Goal: Check status: Check status

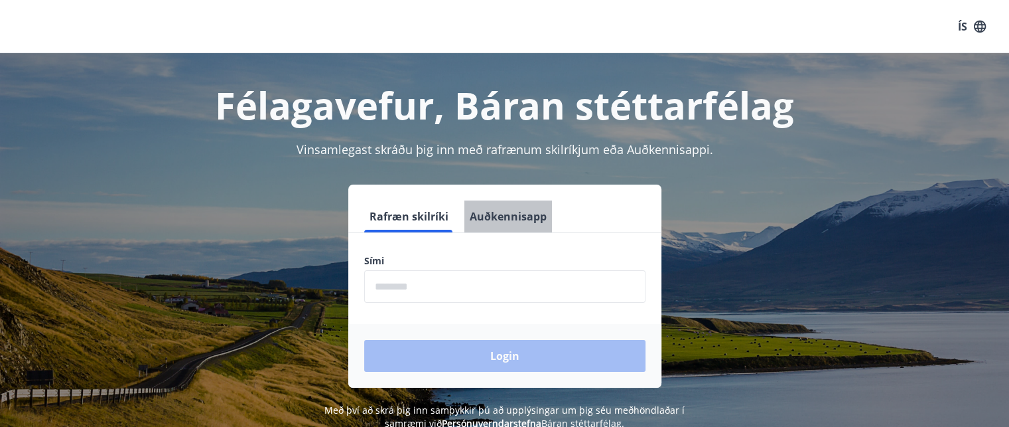
click at [521, 219] on button "Auðkennisapp" at bounding box center [509, 216] width 88 height 32
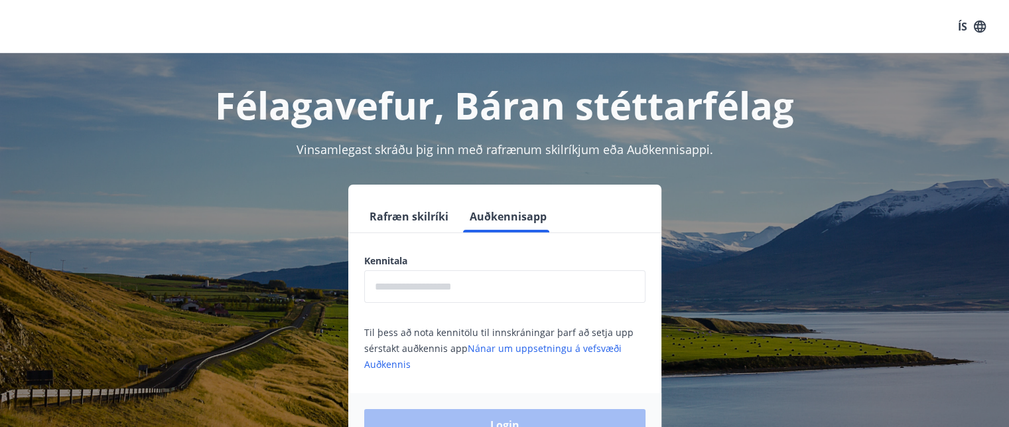
click at [514, 275] on input "text" at bounding box center [504, 286] width 281 height 33
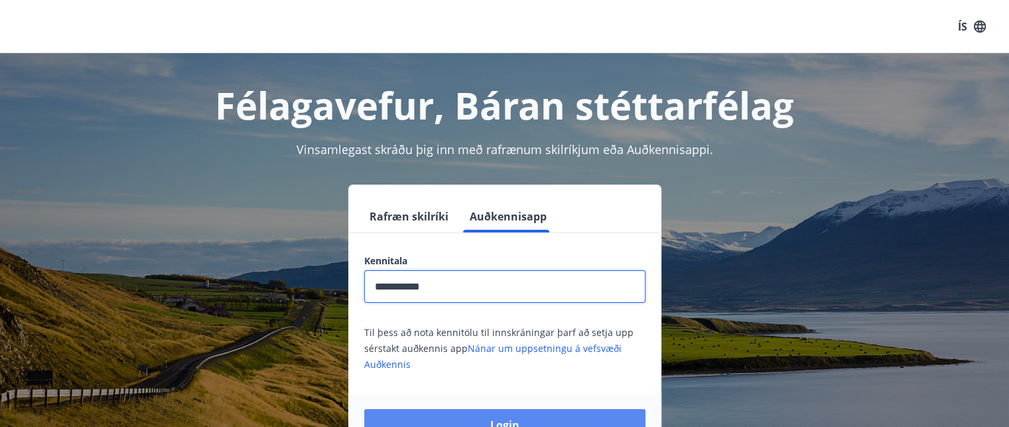
type input "**********"
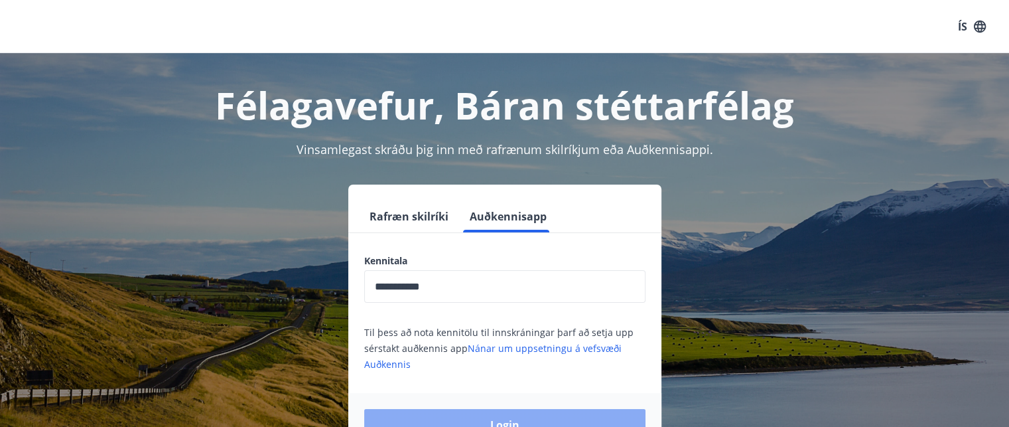
click at [520, 411] on button "Login" at bounding box center [504, 425] width 281 height 32
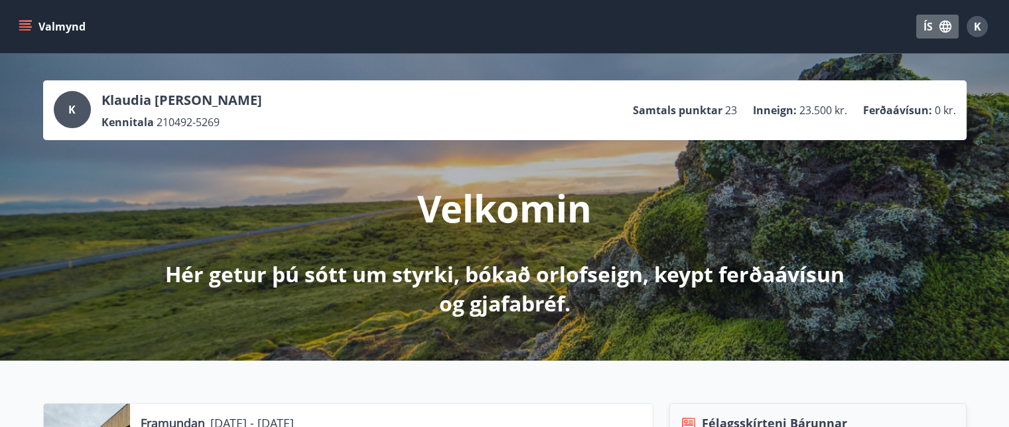
click at [924, 24] on button "ÍS" at bounding box center [938, 27] width 42 height 24
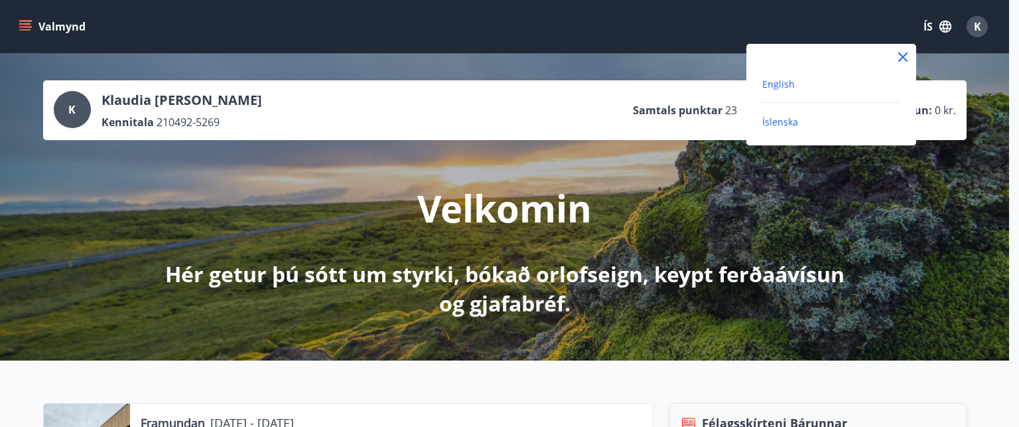
click at [783, 86] on span "English" at bounding box center [779, 84] width 33 height 13
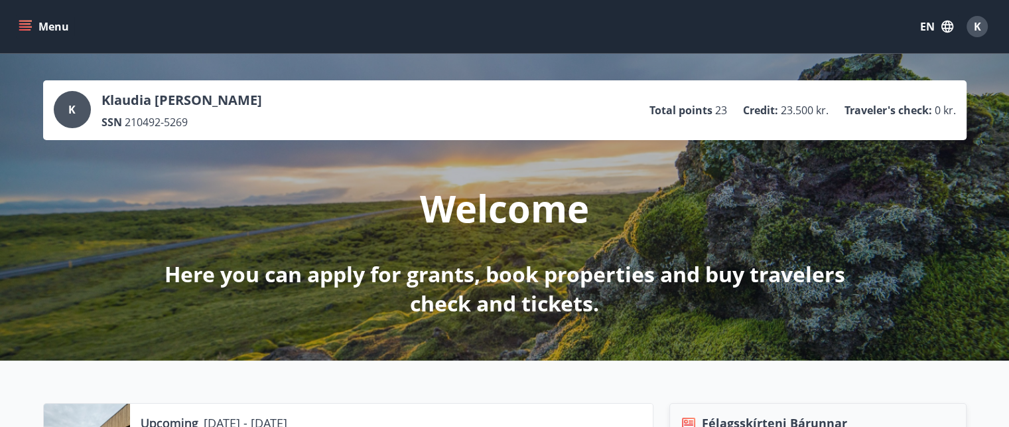
click at [60, 27] on button "Menu" at bounding box center [45, 27] width 58 height 24
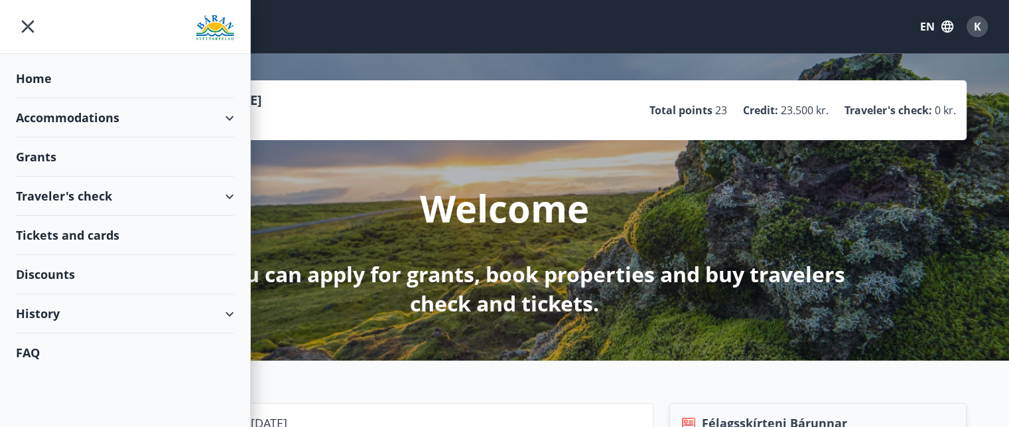
click at [77, 126] on div "Accommodations" at bounding box center [125, 117] width 218 height 39
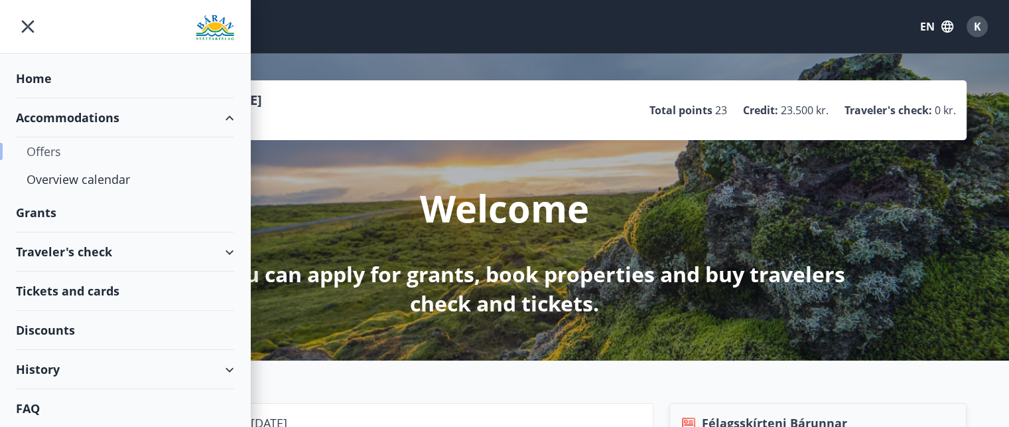
click at [59, 142] on div "Offers" at bounding box center [125, 151] width 197 height 28
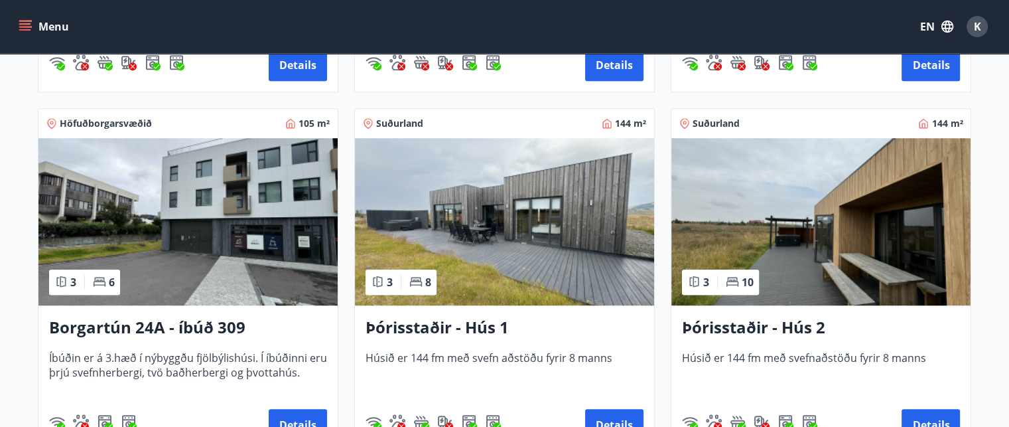
scroll to position [922, 0]
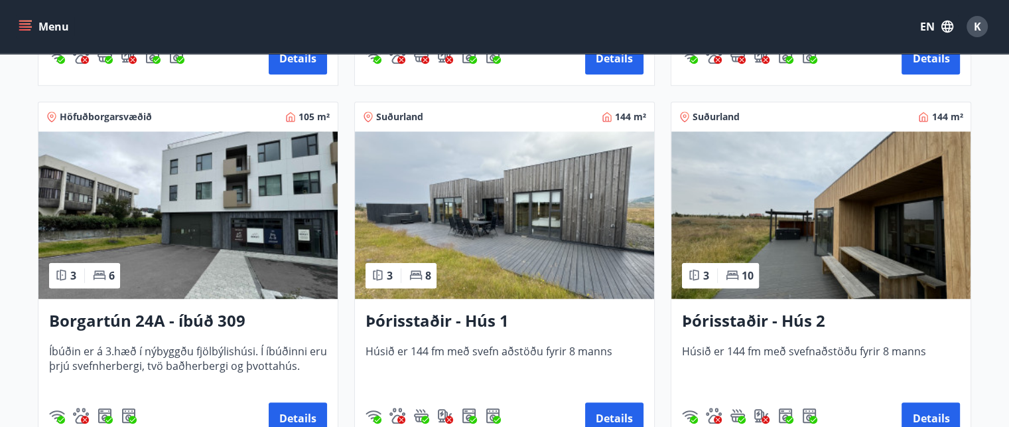
click at [484, 246] on img at bounding box center [504, 214] width 299 height 167
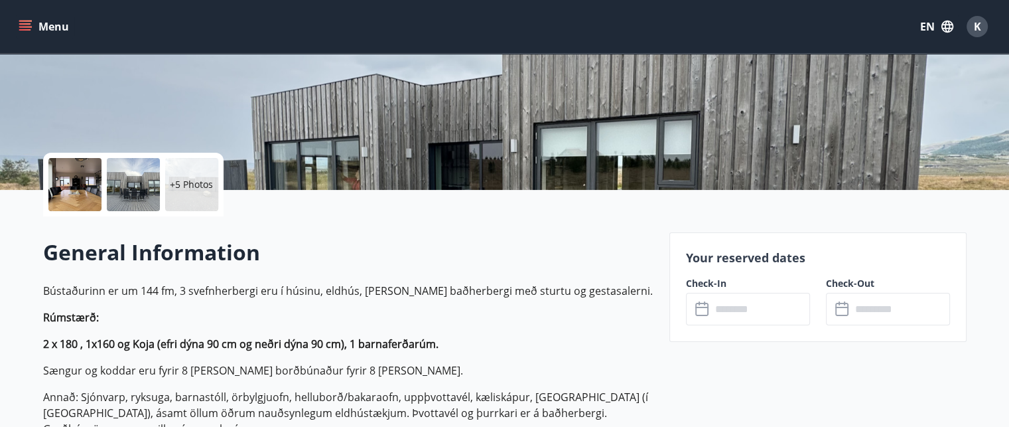
scroll to position [334, 0]
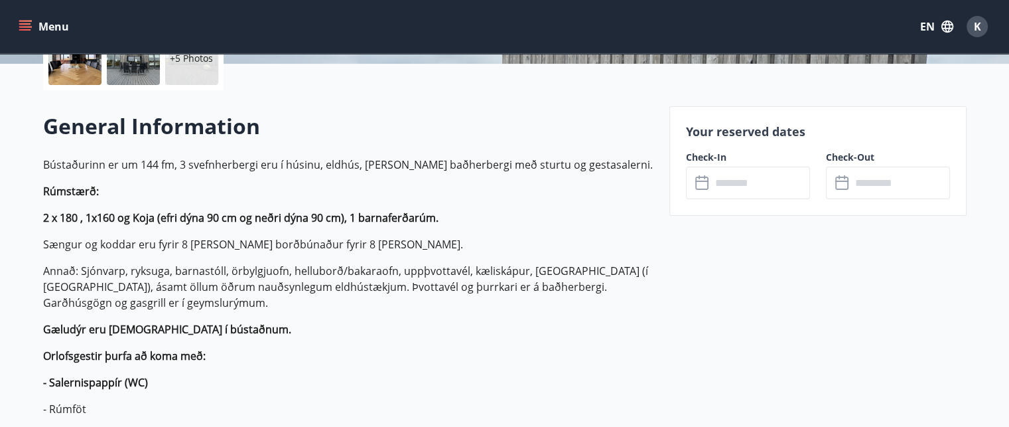
click at [719, 194] on input "text" at bounding box center [760, 183] width 99 height 33
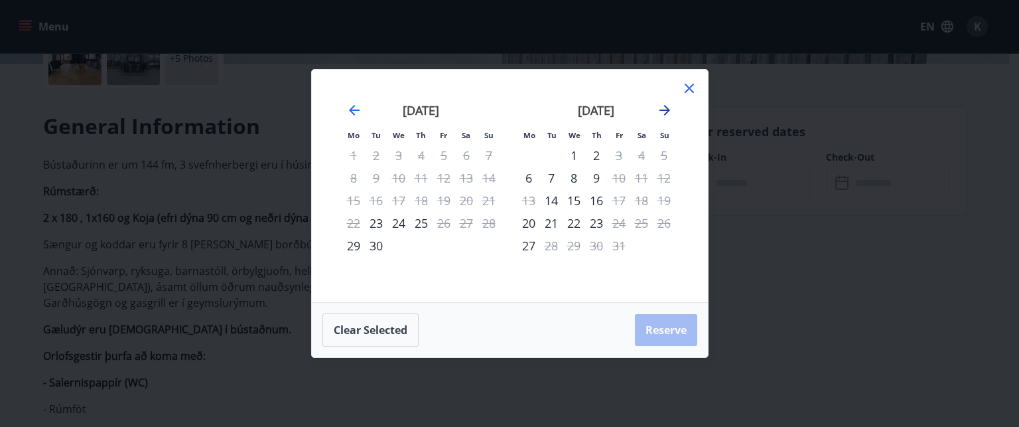
click at [661, 109] on icon "Move forward to switch to the next month." at bounding box center [665, 110] width 16 height 16
click at [666, 113] on icon "Move forward to switch to the next month." at bounding box center [665, 110] width 11 height 11
click at [688, 87] on icon at bounding box center [690, 88] width 16 height 16
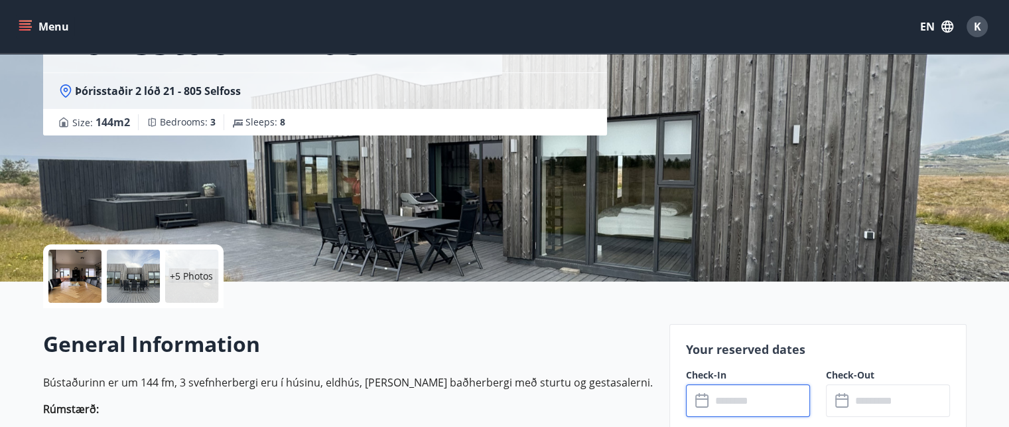
scroll to position [216, 0]
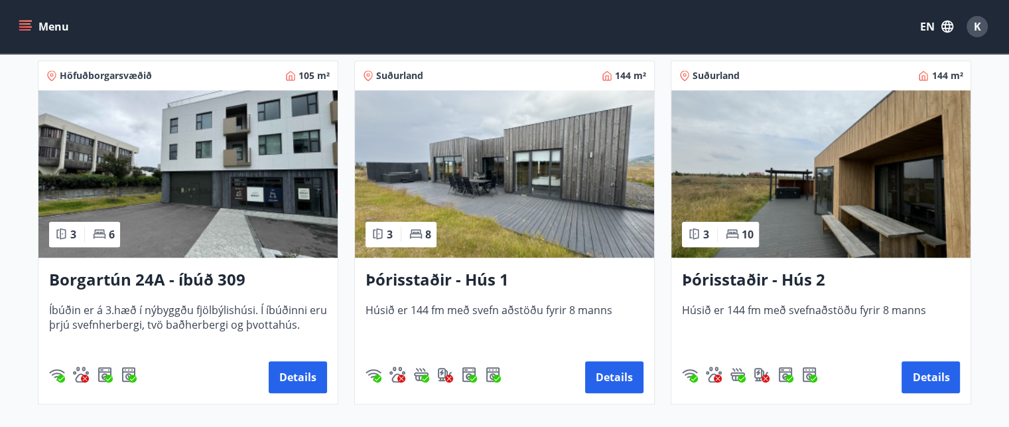
scroll to position [964, 0]
click at [744, 281] on h3 "Þórisstaðir - Hús 2" at bounding box center [821, 280] width 278 height 24
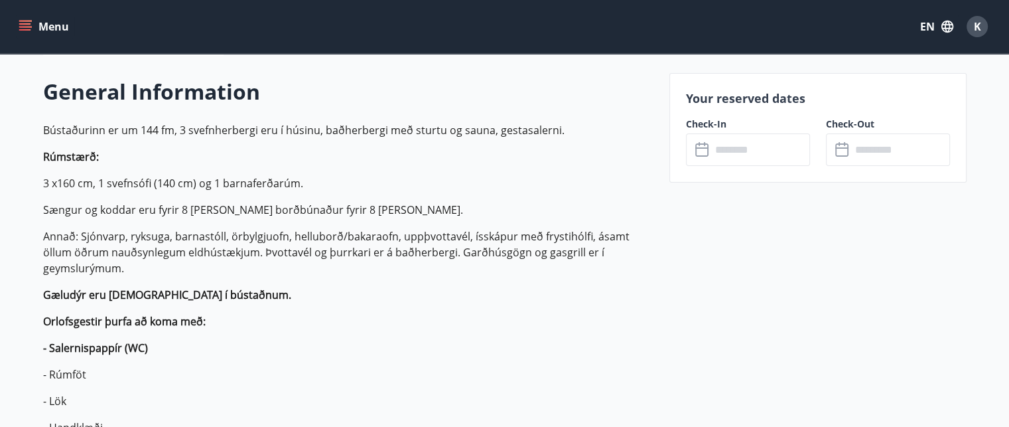
scroll to position [368, 0]
click at [735, 159] on input "text" at bounding box center [760, 149] width 99 height 33
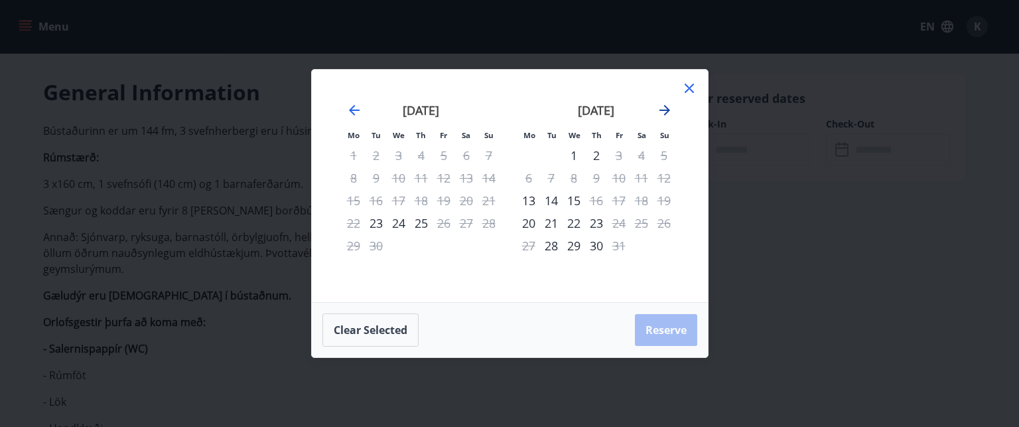
click at [661, 110] on icon "Move forward to switch to the next month." at bounding box center [665, 110] width 16 height 16
click at [688, 88] on icon at bounding box center [689, 88] width 9 height 9
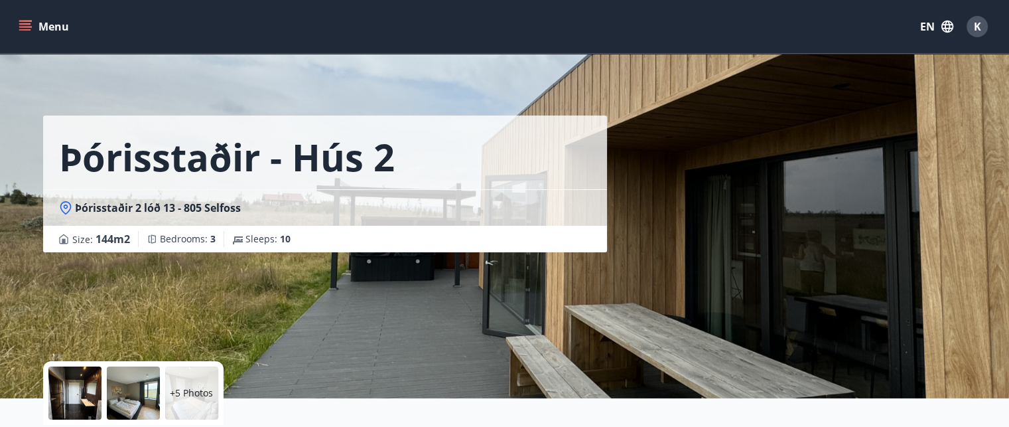
scroll to position [0, 0]
click at [62, 17] on button "Menu" at bounding box center [45, 27] width 58 height 24
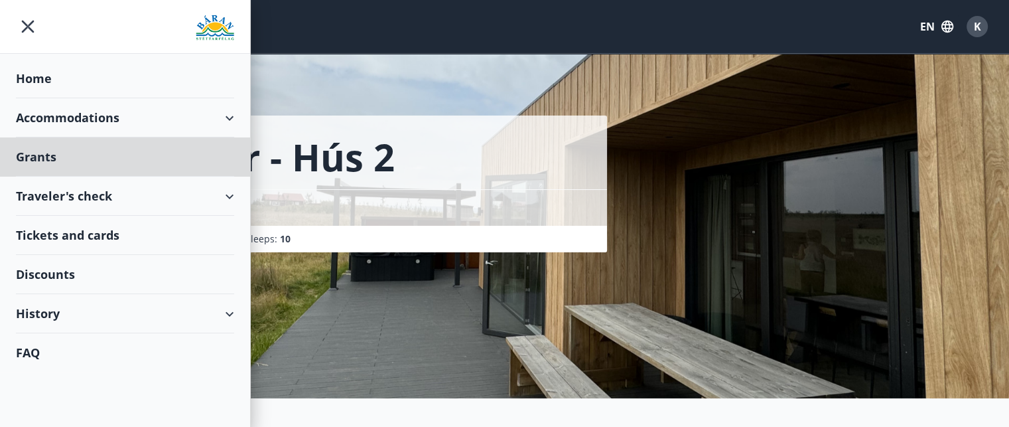
click at [37, 73] on div "Home" at bounding box center [125, 78] width 218 height 39
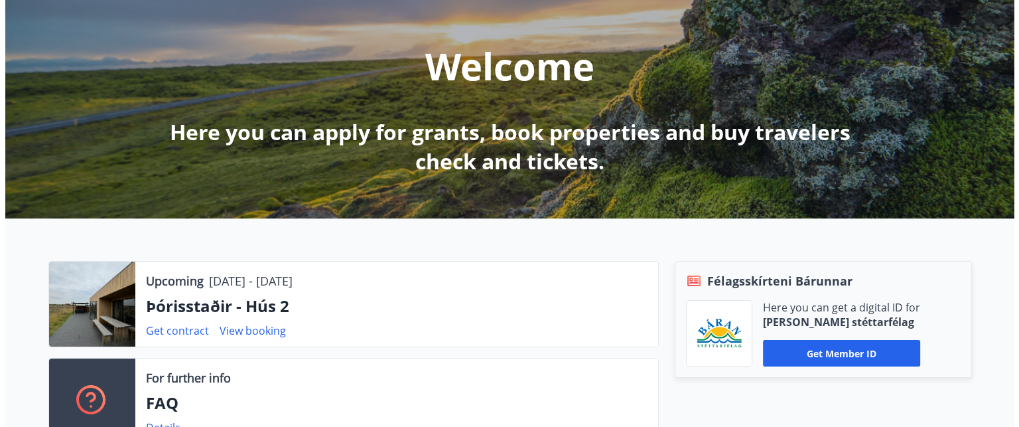
scroll to position [154, 0]
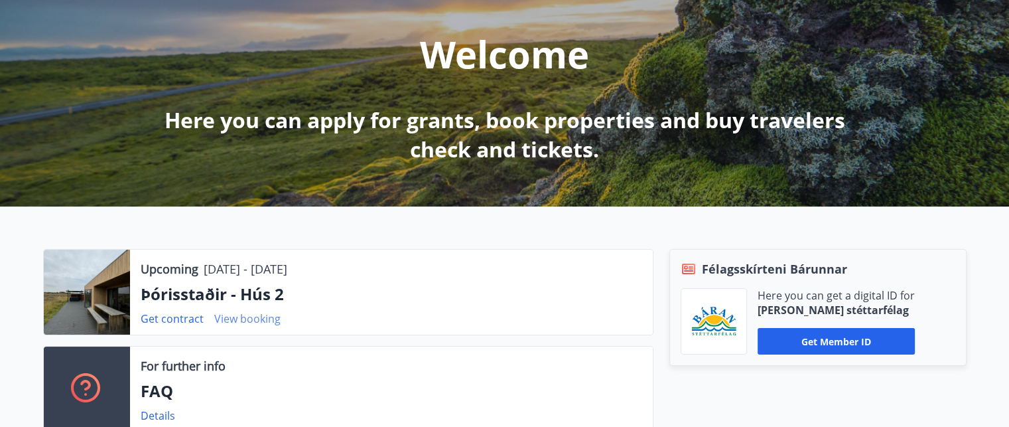
click at [244, 321] on link "View booking" at bounding box center [247, 318] width 66 height 15
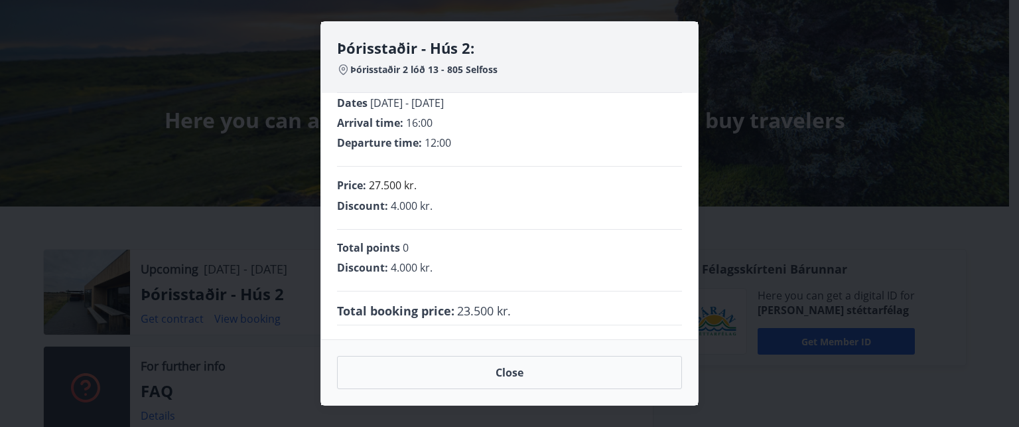
scroll to position [13, 0]
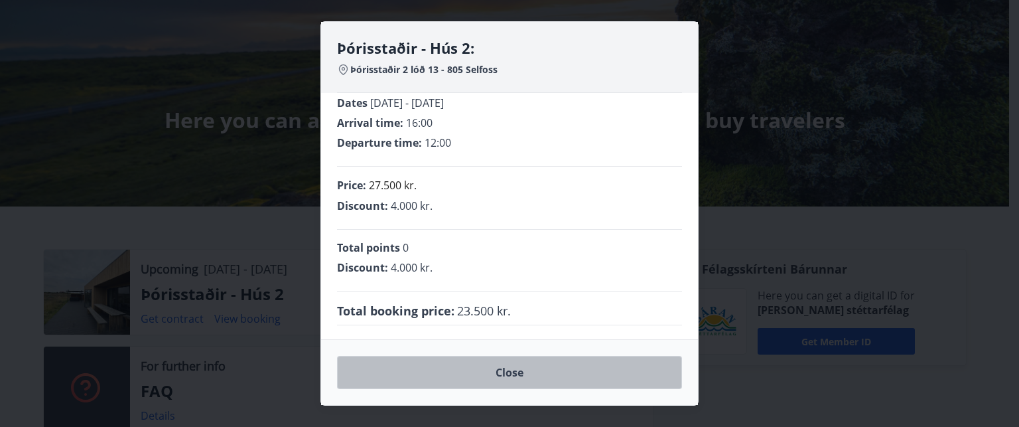
click at [494, 384] on button "Close" at bounding box center [509, 372] width 345 height 33
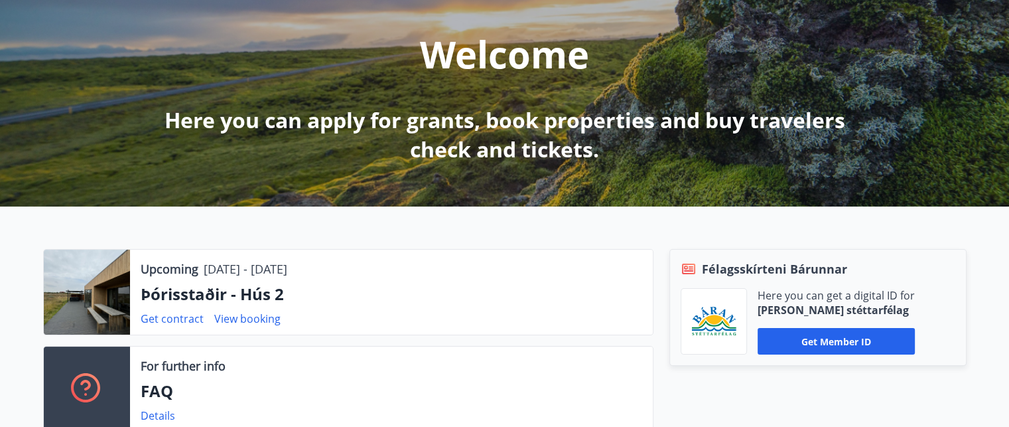
click at [190, 291] on p "Þórisstaðir - Hús 2" at bounding box center [392, 294] width 502 height 23
click at [233, 317] on link "View booking" at bounding box center [247, 318] width 66 height 15
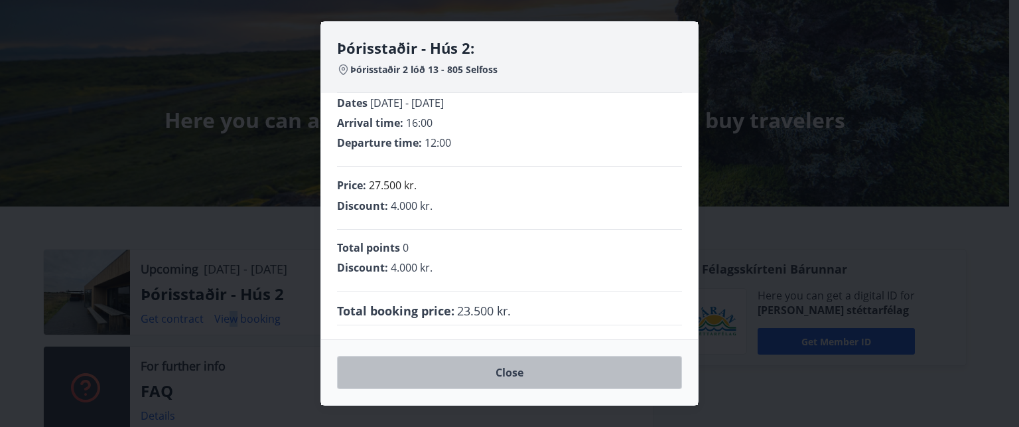
drag, startPoint x: 451, startPoint y: 361, endPoint x: 459, endPoint y: 361, distance: 7.3
click at [459, 361] on button "Close" at bounding box center [509, 372] width 345 height 33
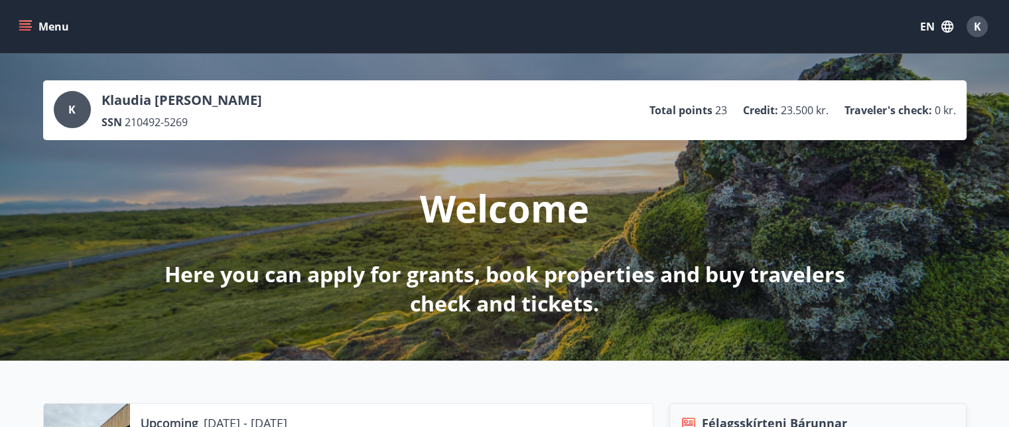
scroll to position [156, 0]
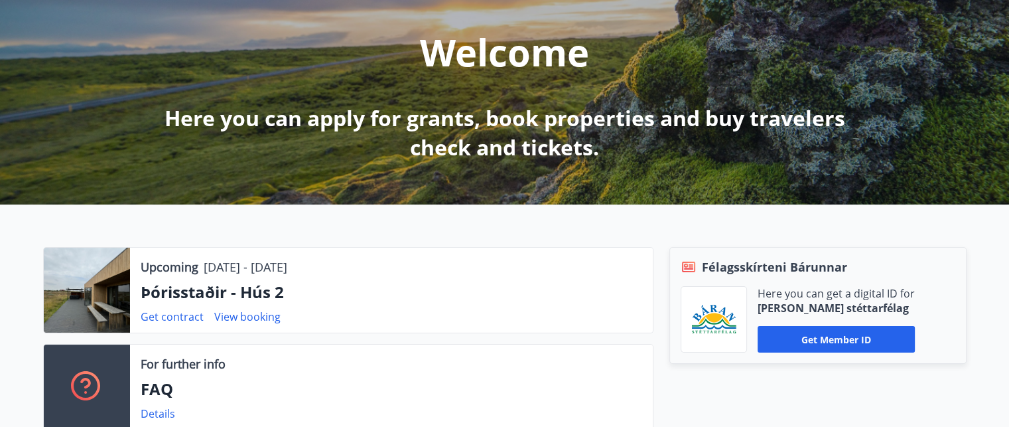
click at [110, 305] on div at bounding box center [87, 290] width 86 height 85
click at [172, 269] on p "Upcoming" at bounding box center [170, 266] width 58 height 17
click at [183, 289] on p "Þórisstaðir - Hús 2" at bounding box center [392, 292] width 502 height 23
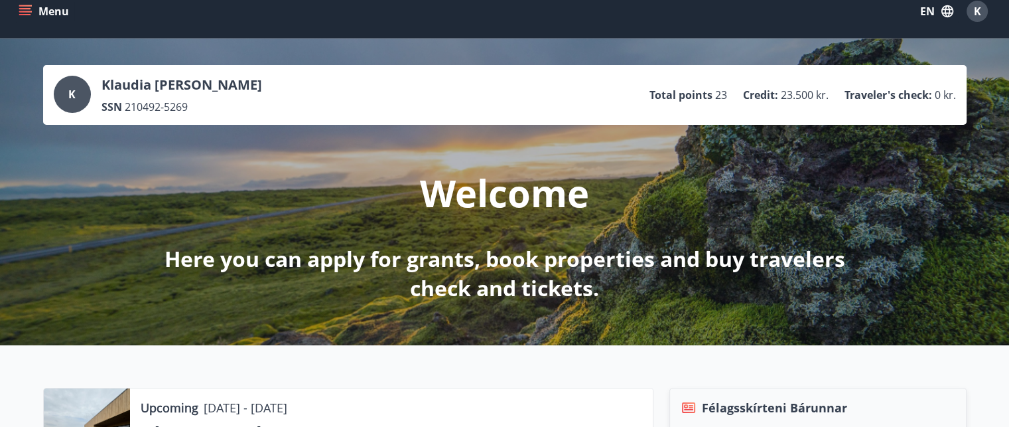
scroll to position [0, 0]
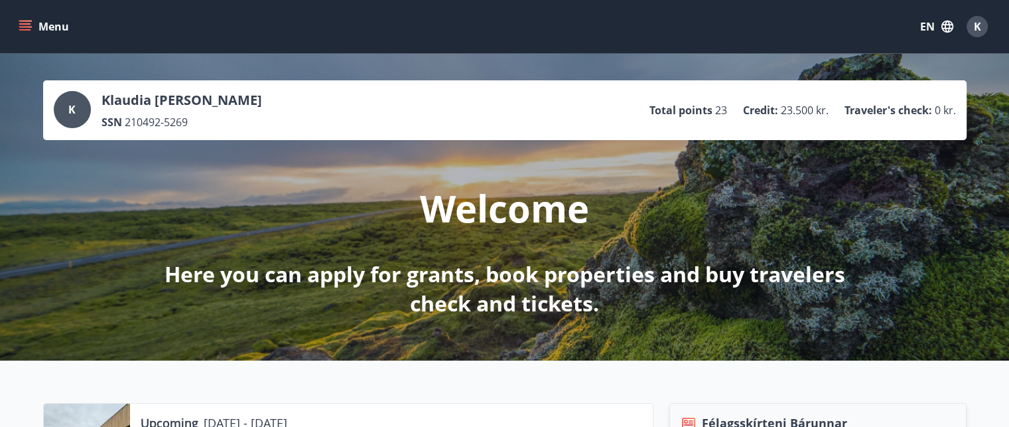
click at [61, 27] on button "Menu" at bounding box center [45, 27] width 58 height 24
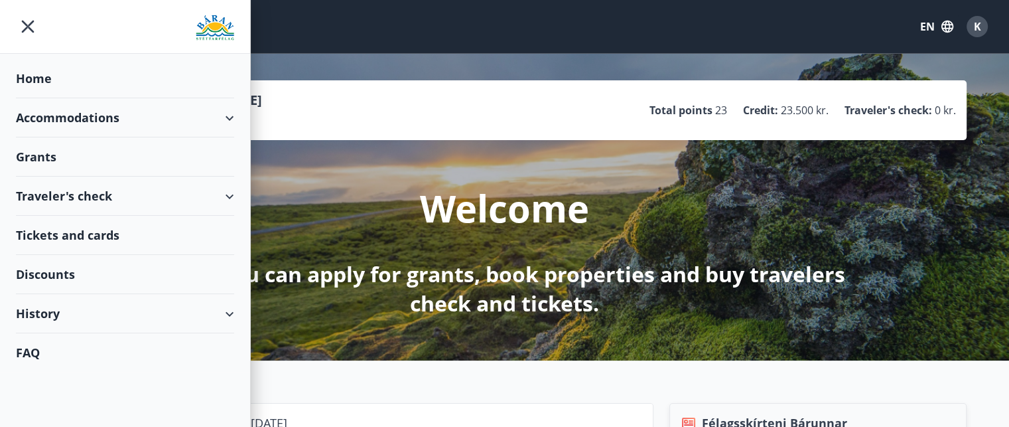
click at [48, 114] on div "Accommodations" at bounding box center [125, 117] width 218 height 39
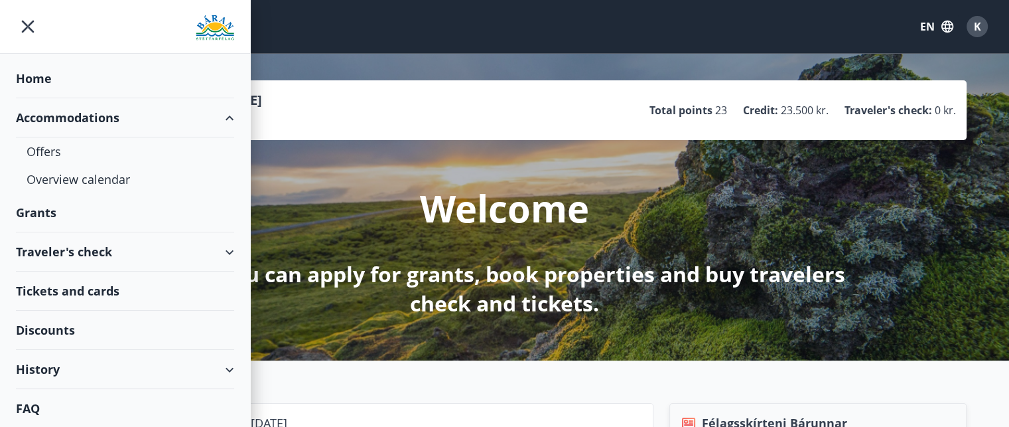
click at [33, 79] on div "Home" at bounding box center [125, 78] width 218 height 39
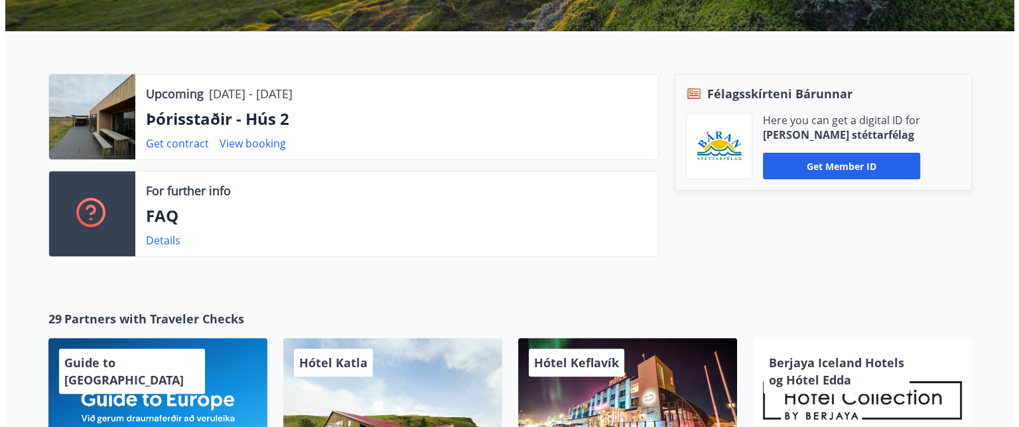
scroll to position [250, 0]
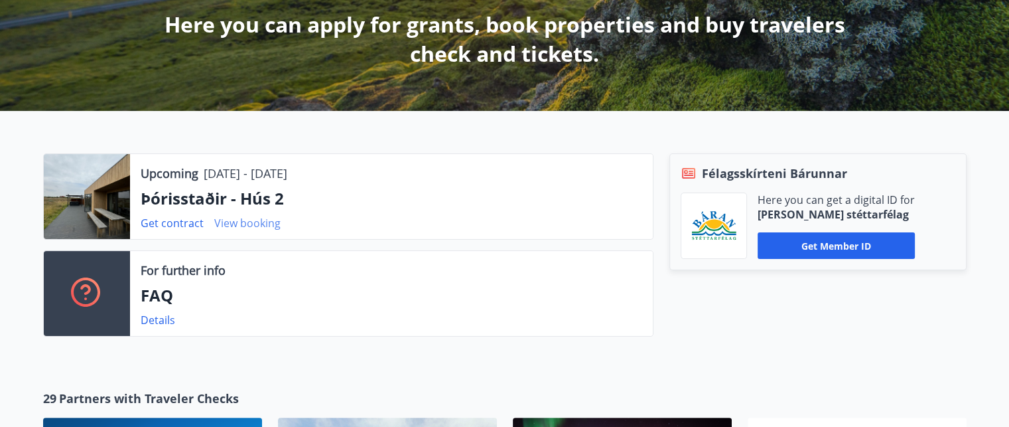
click at [241, 226] on link "View booking" at bounding box center [247, 223] width 66 height 15
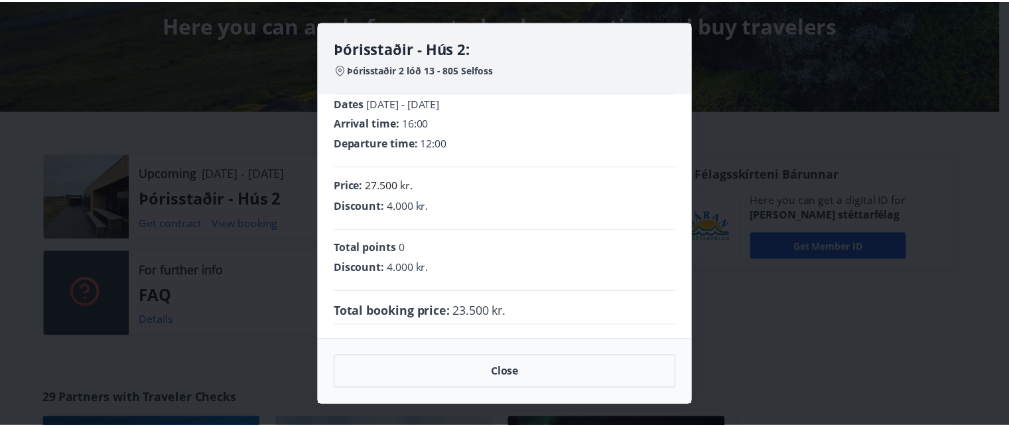
scroll to position [13, 0]
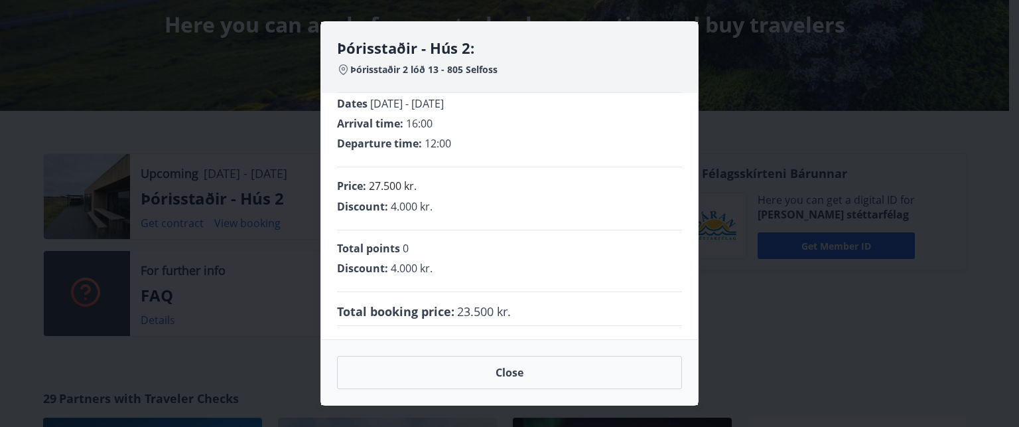
drag, startPoint x: 449, startPoint y: 257, endPoint x: 457, endPoint y: 257, distance: 8.0
click at [457, 257] on div "Total points 0 Discount : 4.000 kr." at bounding box center [509, 261] width 345 height 62
click at [495, 363] on button "Close" at bounding box center [509, 372] width 345 height 33
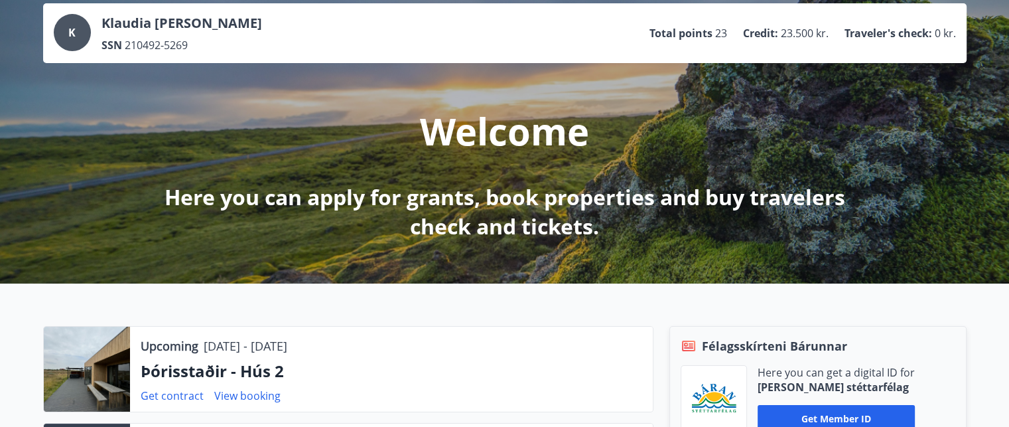
scroll to position [0, 0]
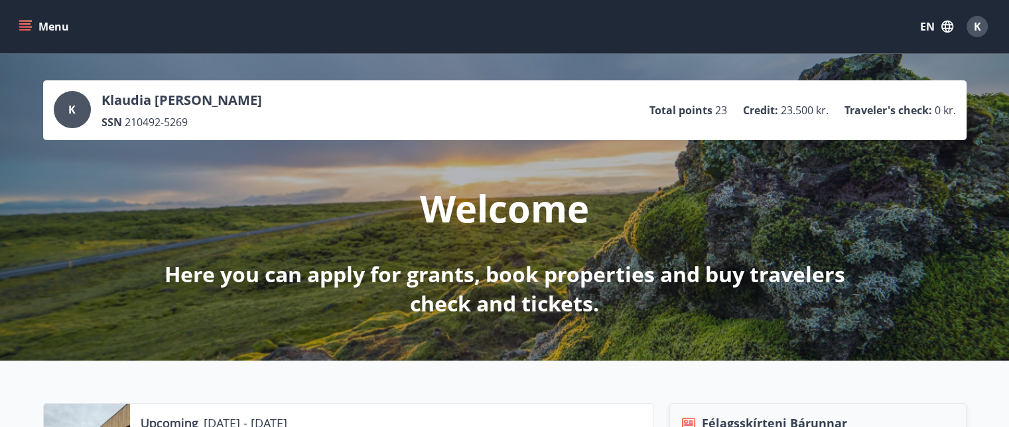
click at [969, 26] on div "K" at bounding box center [977, 26] width 21 height 21
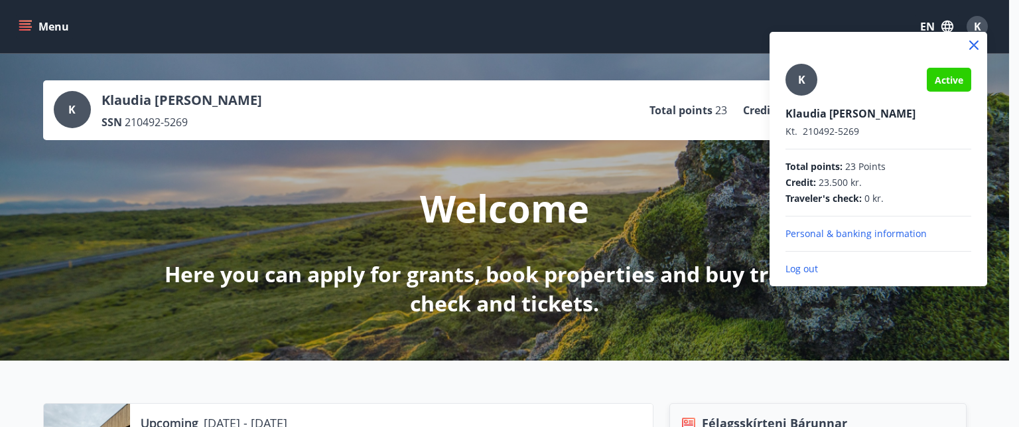
click at [52, 22] on div at bounding box center [509, 213] width 1019 height 427
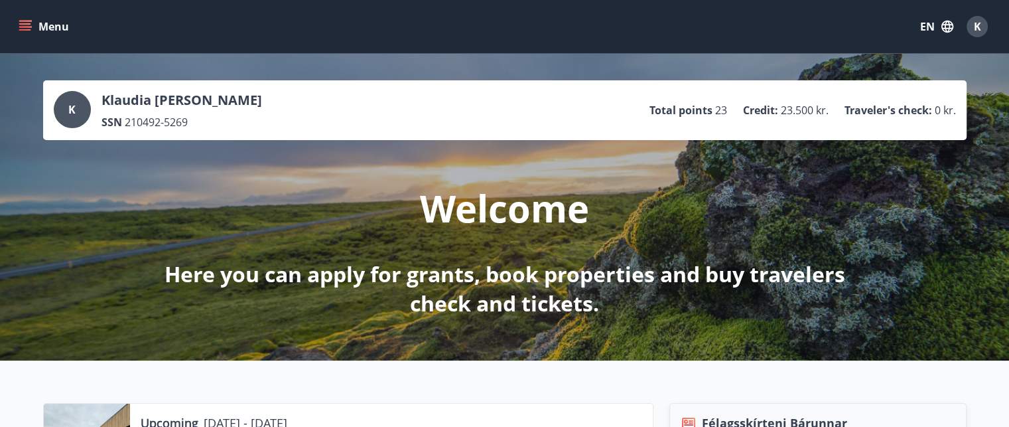
click at [55, 26] on button "Menu" at bounding box center [45, 27] width 58 height 24
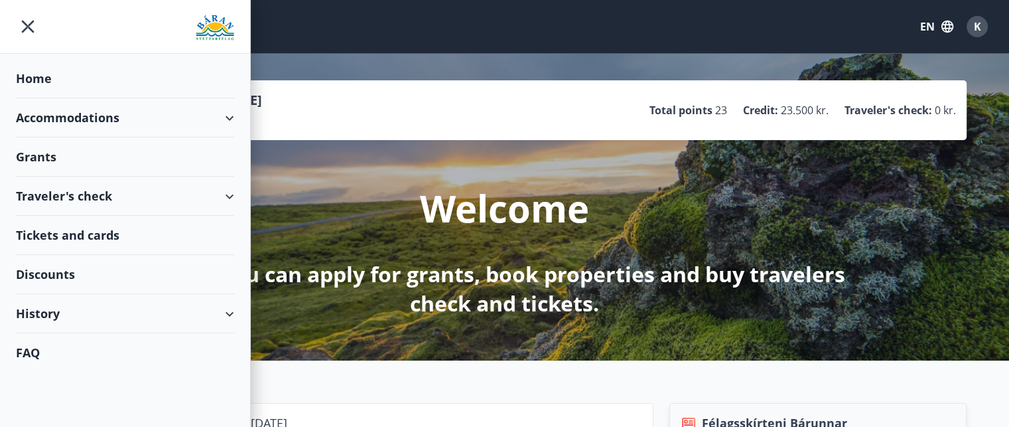
click at [62, 116] on div "Accommodations" at bounding box center [125, 117] width 218 height 39
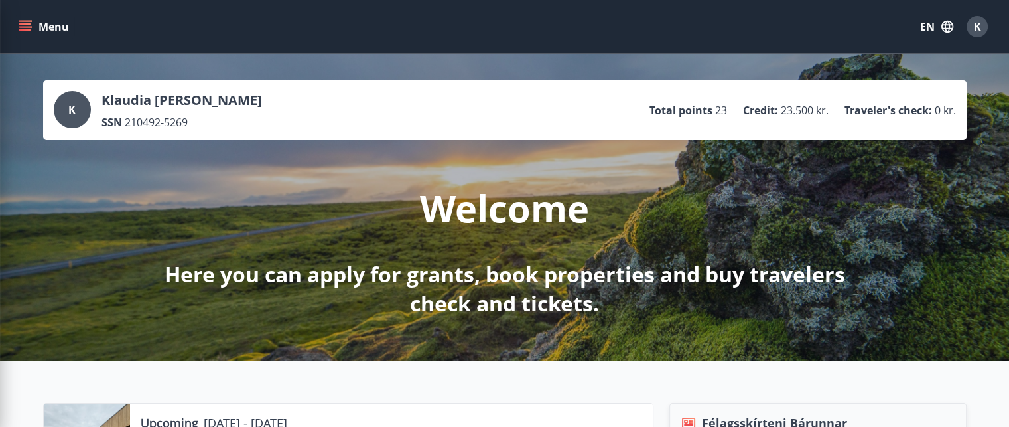
click at [685, 95] on div "K [PERSON_NAME] SSN 210492-5269 Total points 23 Credit : 23.500 kr. Traveler's …" at bounding box center [505, 110] width 903 height 38
click at [89, 113] on div "K" at bounding box center [72, 109] width 37 height 37
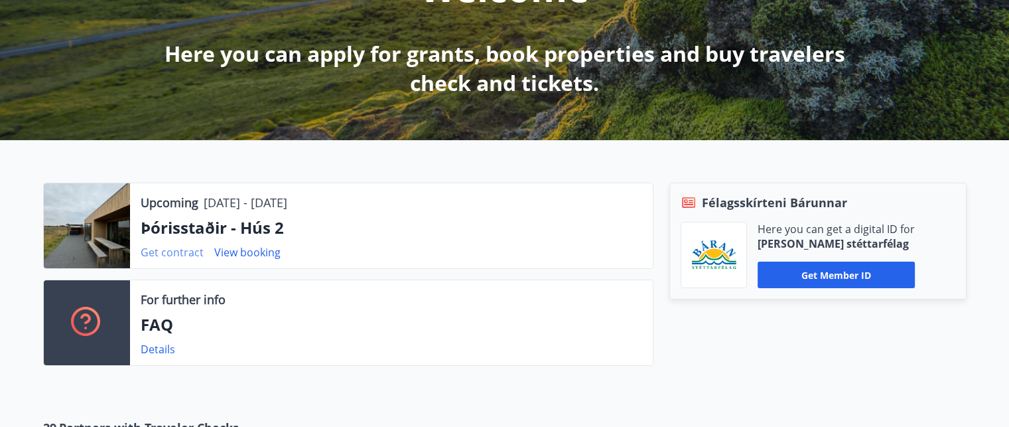
click at [161, 254] on link "Get contract" at bounding box center [172, 252] width 63 height 15
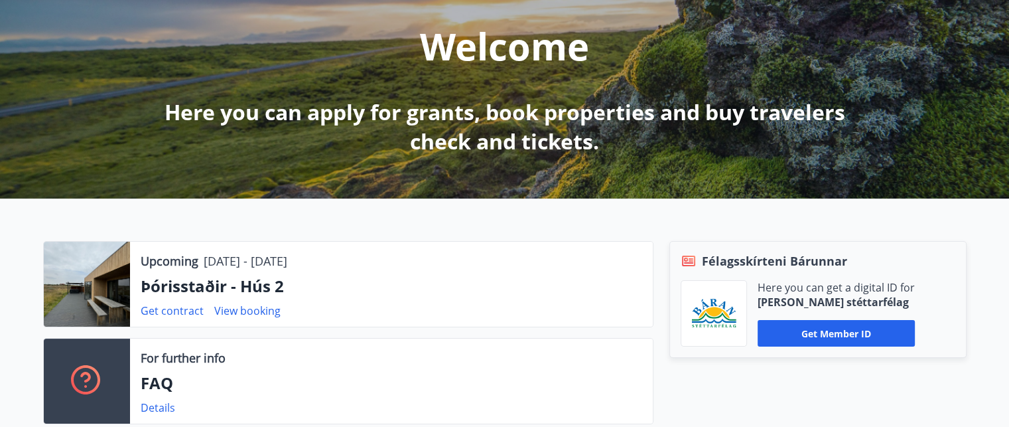
scroll to position [0, 0]
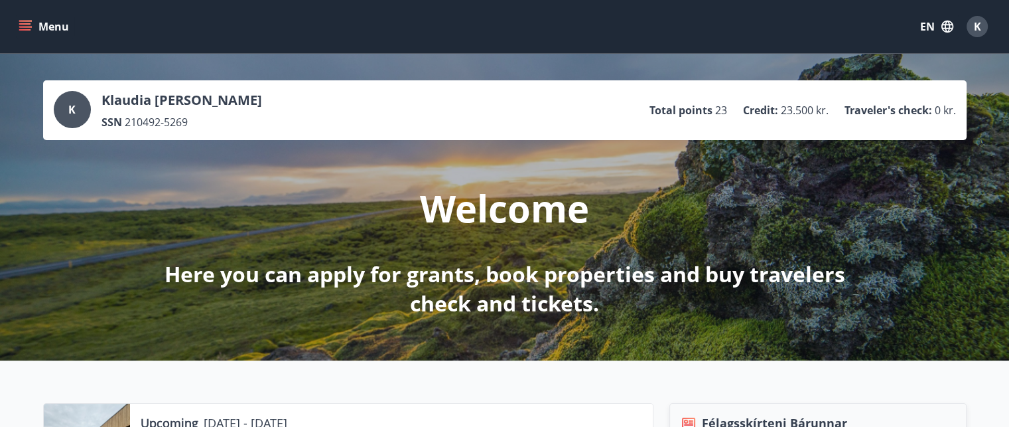
click at [53, 31] on button "Menu" at bounding box center [45, 27] width 58 height 24
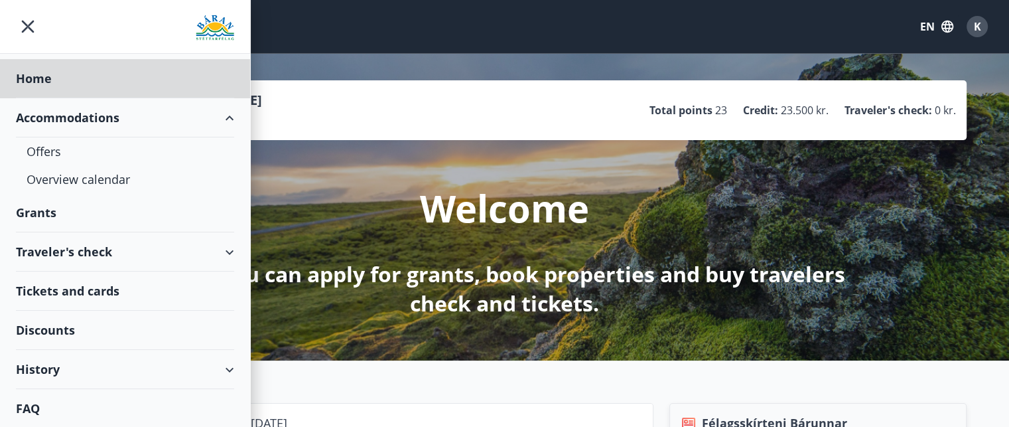
click at [51, 217] on div "Grants" at bounding box center [125, 212] width 218 height 39
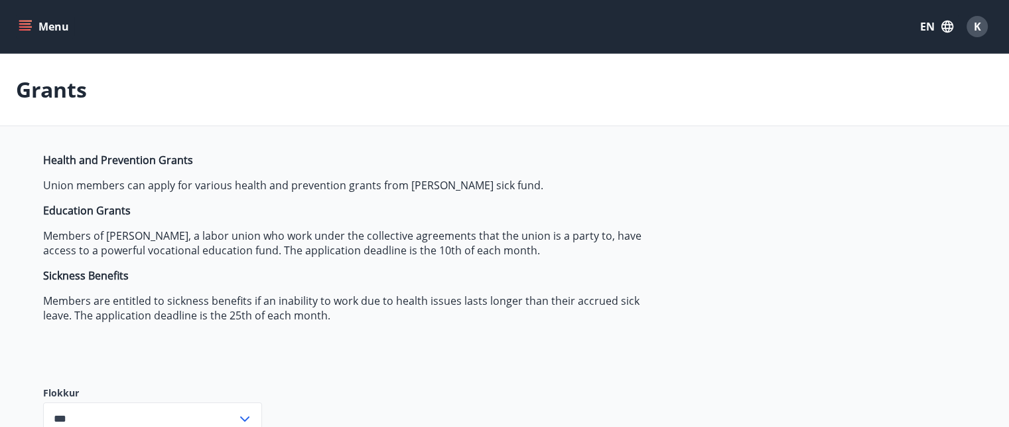
type input "***"
click at [44, 38] on button "Menu" at bounding box center [45, 27] width 58 height 24
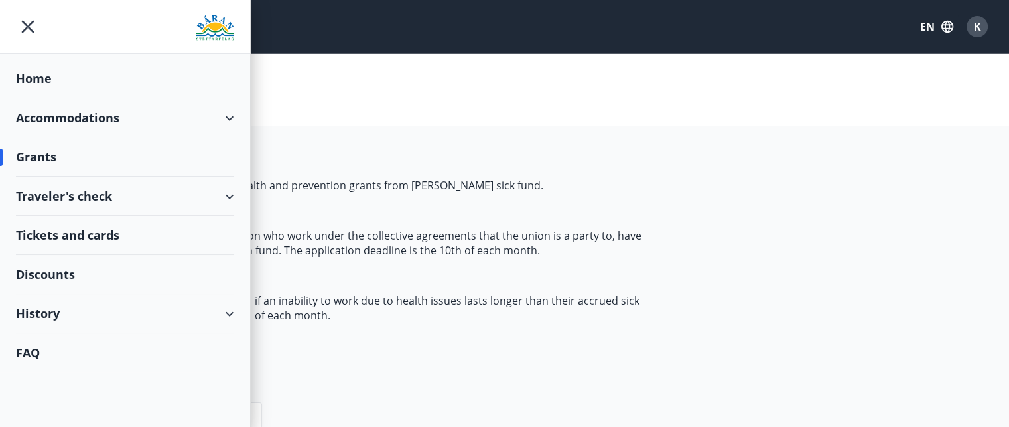
click at [49, 72] on div "Home" at bounding box center [125, 78] width 218 height 39
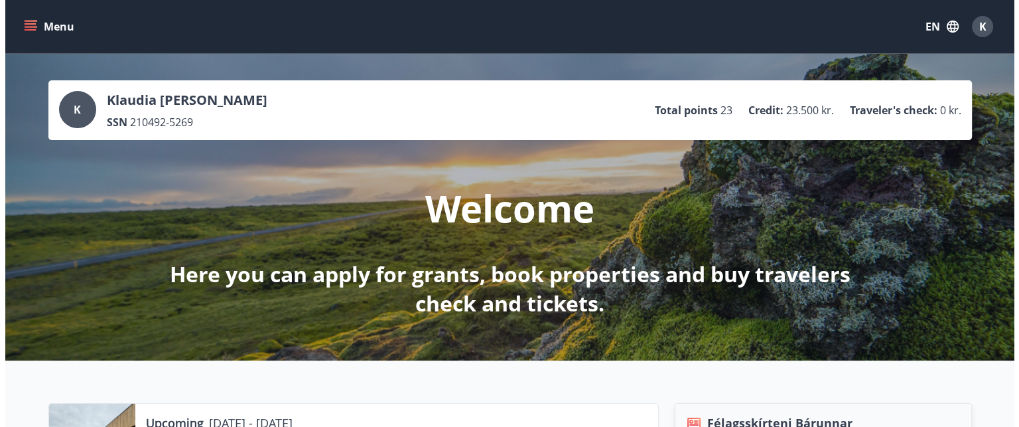
scroll to position [186, 0]
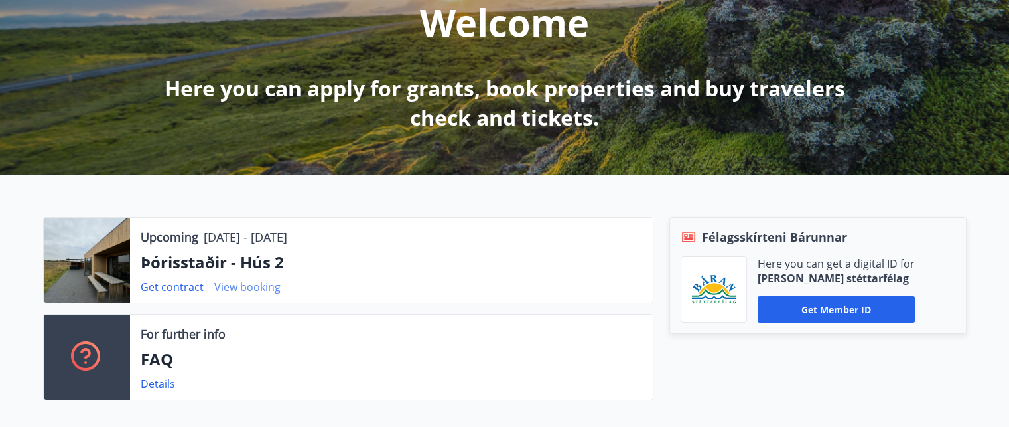
click at [247, 291] on link "View booking" at bounding box center [247, 286] width 66 height 15
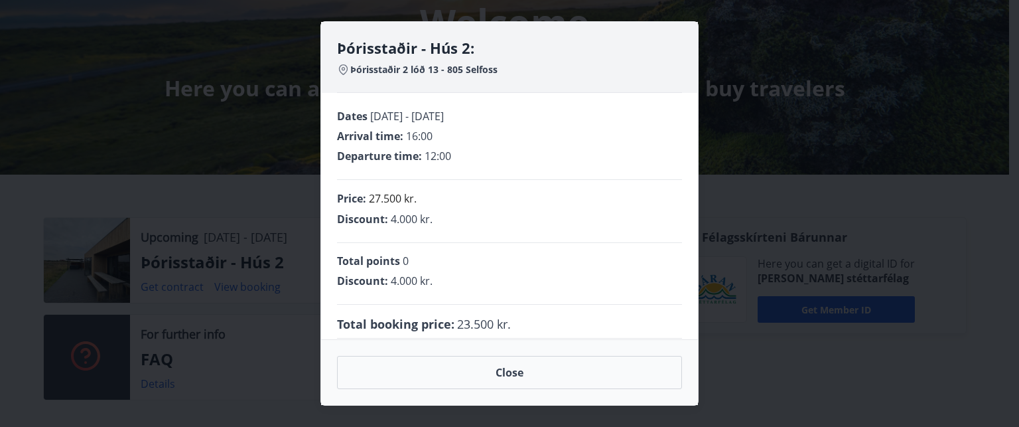
scroll to position [13, 0]
